Goal: Subscribe to service/newsletter

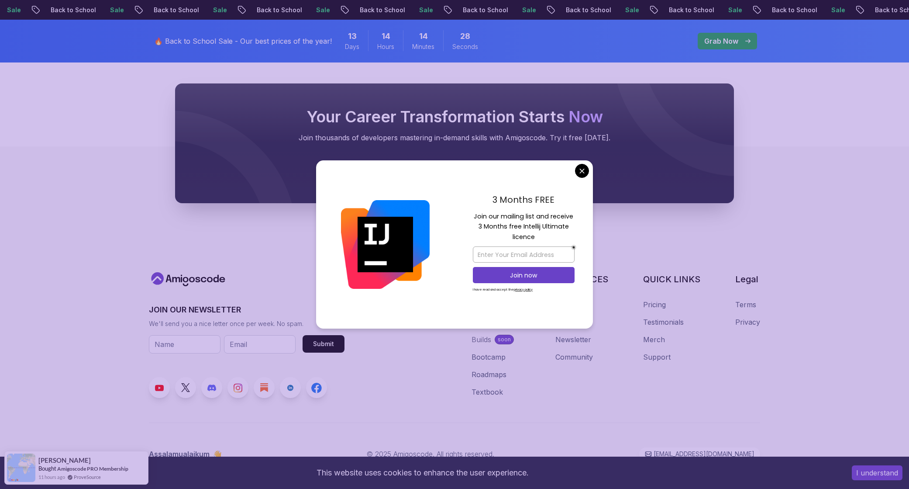
scroll to position [3239, 0]
click at [528, 260] on input "email" at bounding box center [524, 254] width 102 height 16
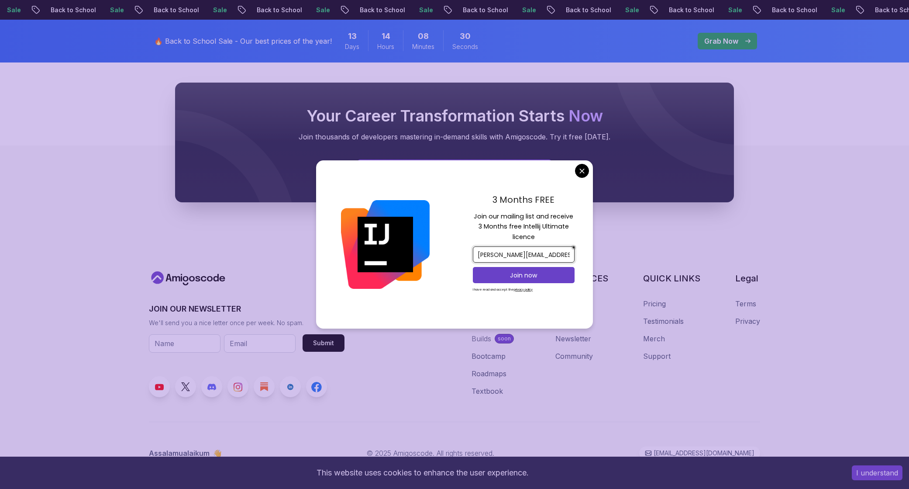
type input "kieffer.ceralde@gmail.com"
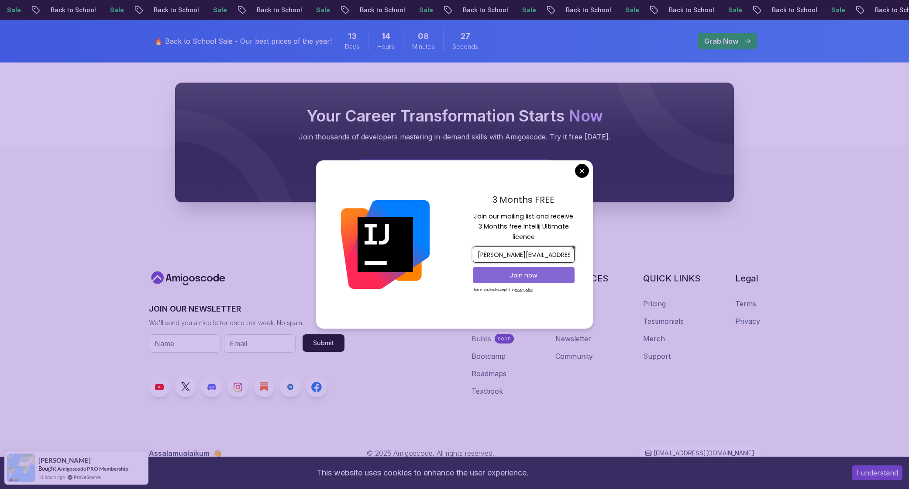
click at [551, 271] on p "Join now" at bounding box center [523, 275] width 83 height 9
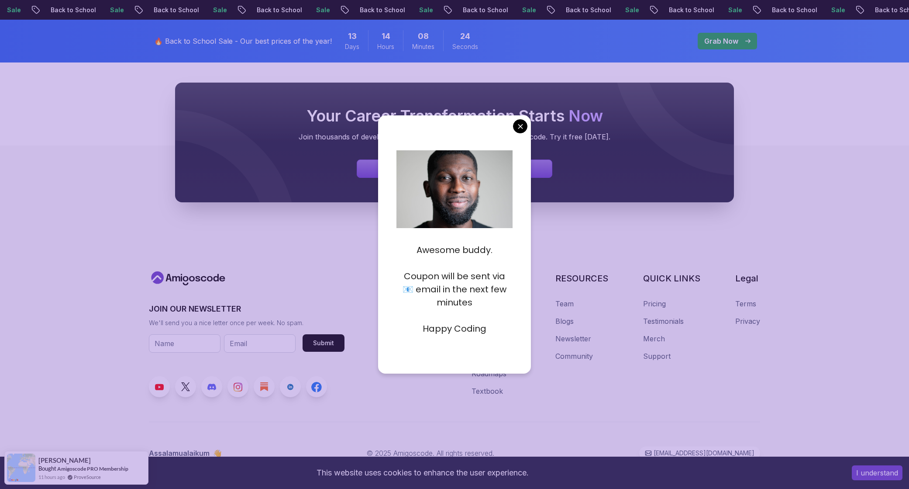
click at [478, 329] on p "Happy Coding" at bounding box center [454, 328] width 117 height 13
drag, startPoint x: 478, startPoint y: 329, endPoint x: 460, endPoint y: 300, distance: 34.0
click at [460, 300] on p "Coupon will be sent via 📧 email in the next few minutes" at bounding box center [454, 288] width 117 height 39
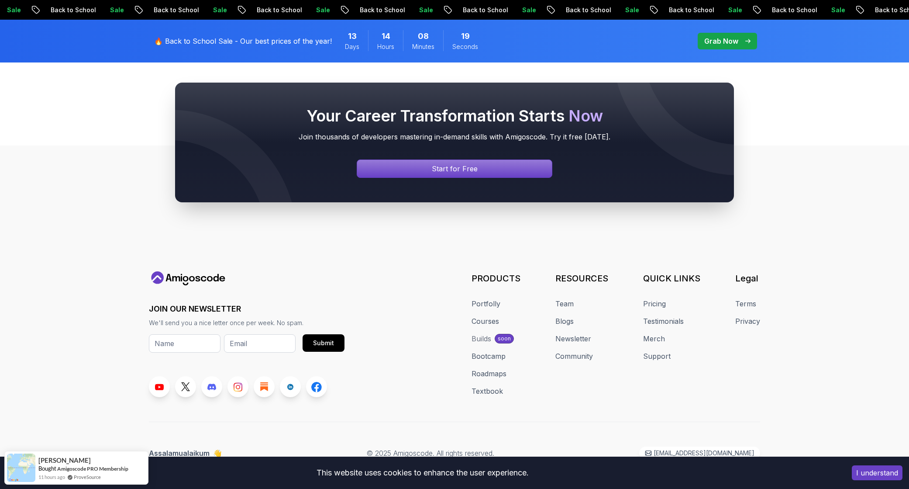
click at [78, 299] on footer "JOIN OUR NEWSLETTER We'll send you a nice letter once per week. No spam. Submit…" at bounding box center [454, 319] width 909 height 349
click at [396, 277] on div "JOIN OUR NEWSLETTER We'll send you a nice letter once per week. No spam. Submit…" at bounding box center [454, 334] width 611 height 126
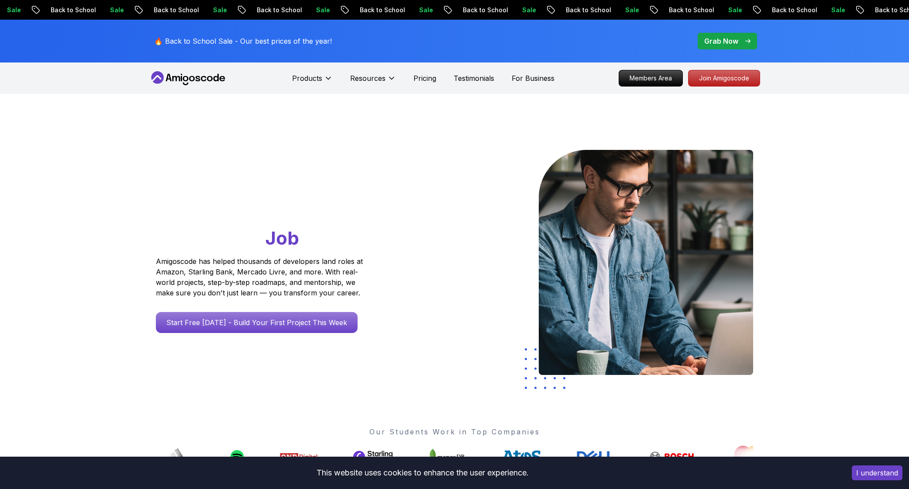
scroll to position [3239, 0]
